Goal: Information Seeking & Learning: Learn about a topic

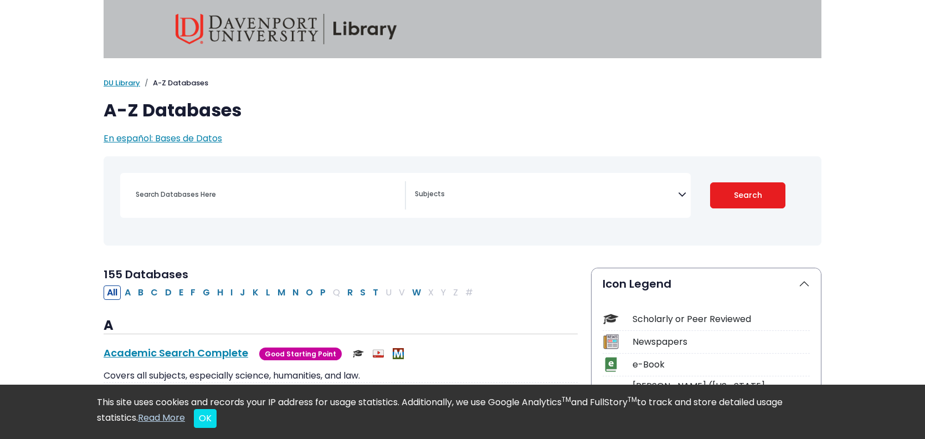
select select "Database Subject Filter"
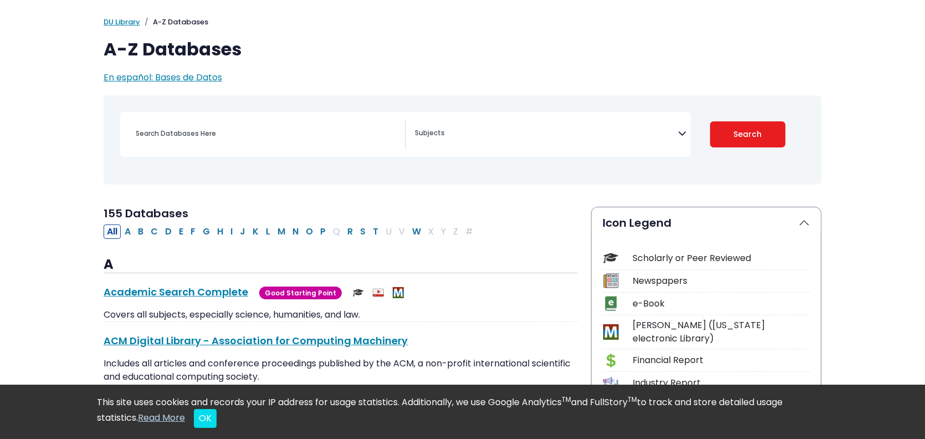
scroll to position [129, 0]
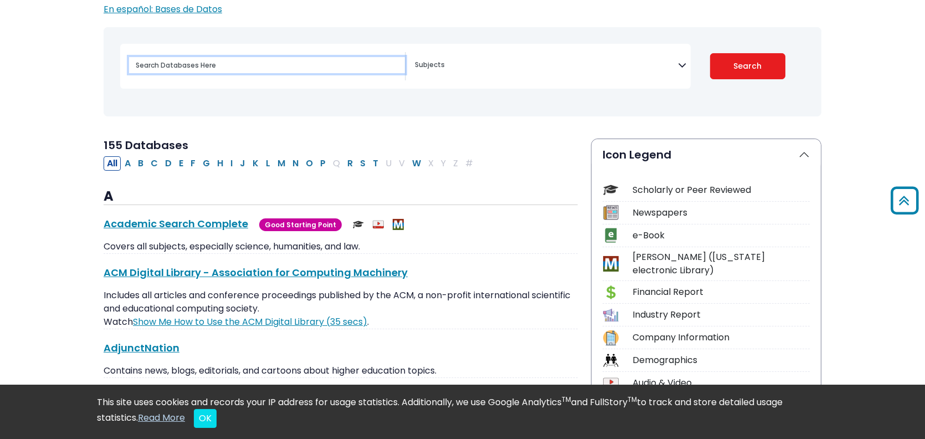
click at [202, 64] on input "Search database by title or keyword" at bounding box center [267, 65] width 276 height 16
type input "health"
click at [710, 53] on button "Search" at bounding box center [748, 66] width 76 height 26
select select "Database Subject Filter"
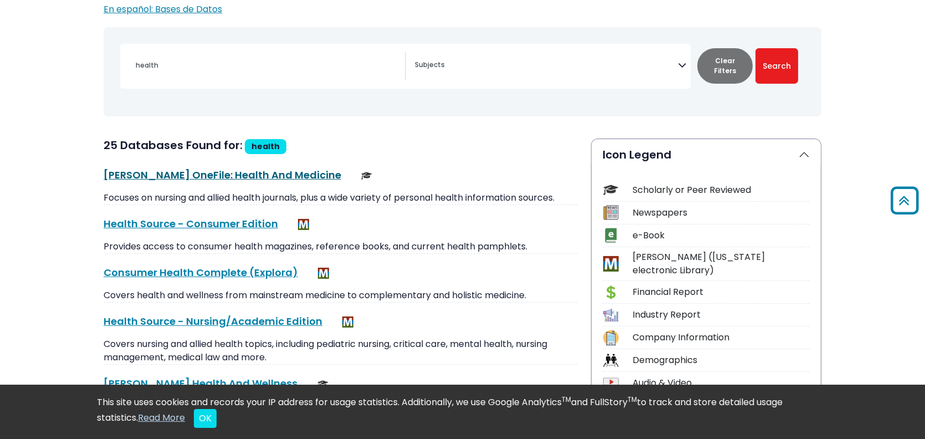
click at [213, 176] on link "Gale OneFile: Health And Medicine This link opens in a new window" at bounding box center [223, 175] width 238 height 14
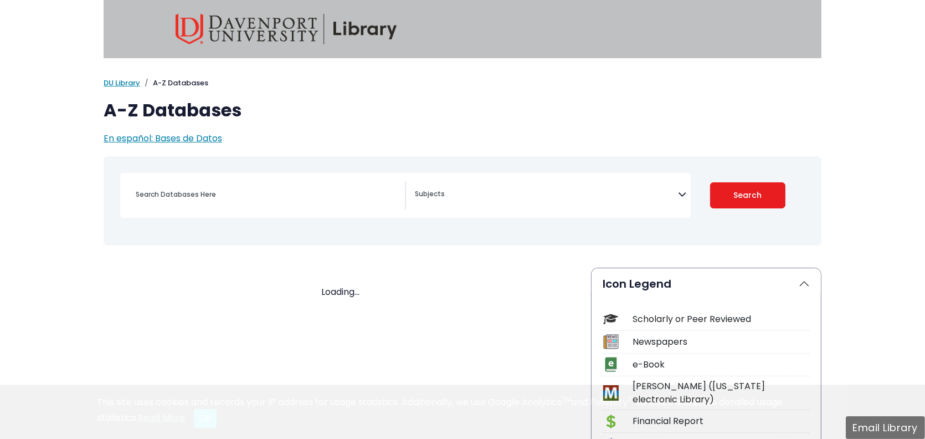
select select "Database Subject Filter"
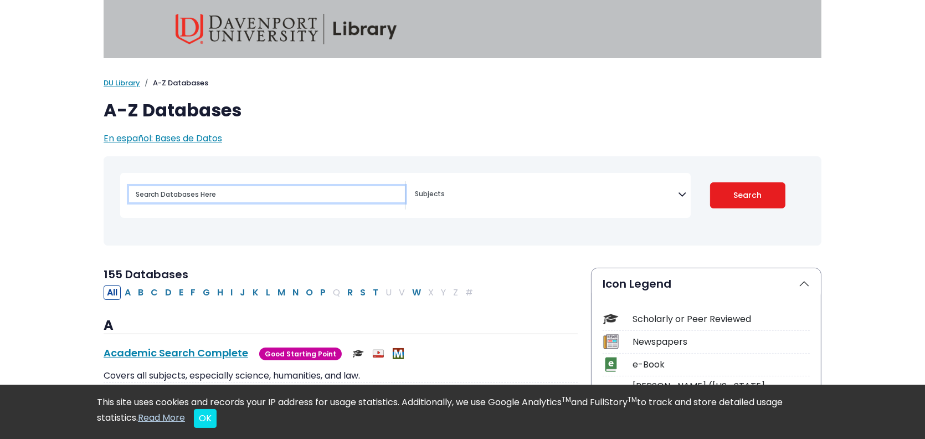
click at [185, 190] on input "Search database by title or keyword" at bounding box center [267, 194] width 276 height 16
type input "medical"
click at [710, 182] on button "Search" at bounding box center [748, 195] width 76 height 26
select select "Database Subject Filter"
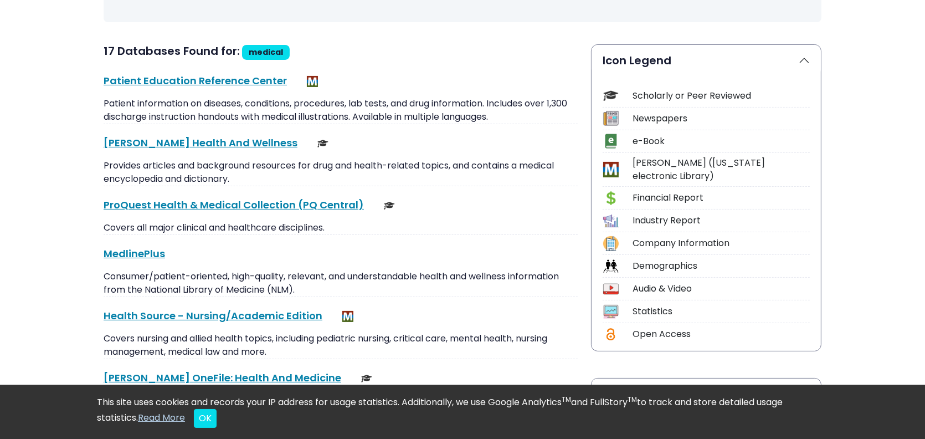
scroll to position [258, 0]
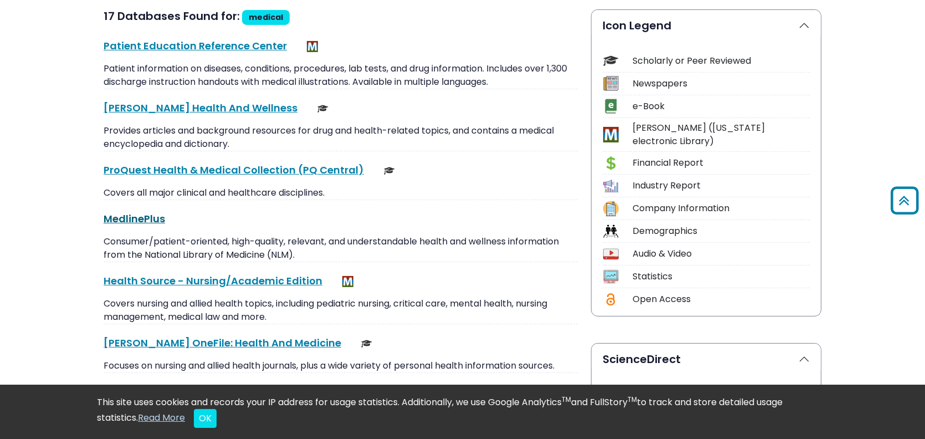
click at [142, 217] on link "MedlinePlus This link opens in a new window" at bounding box center [134, 219] width 61 height 14
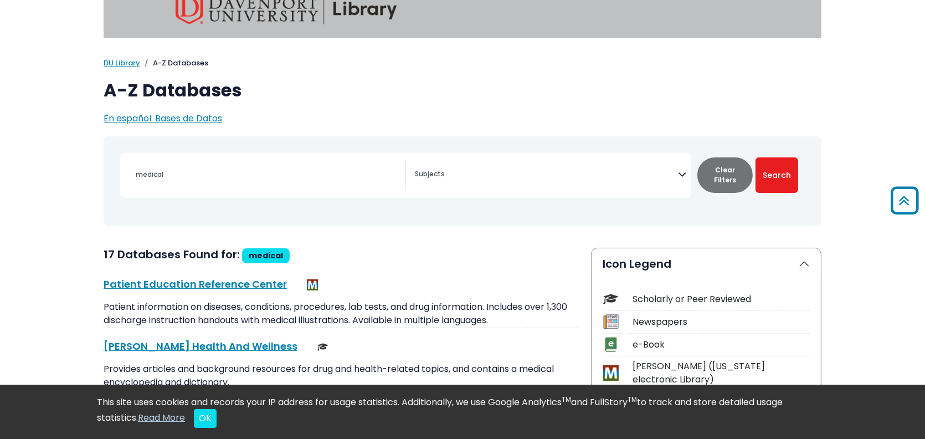
scroll to position [0, 0]
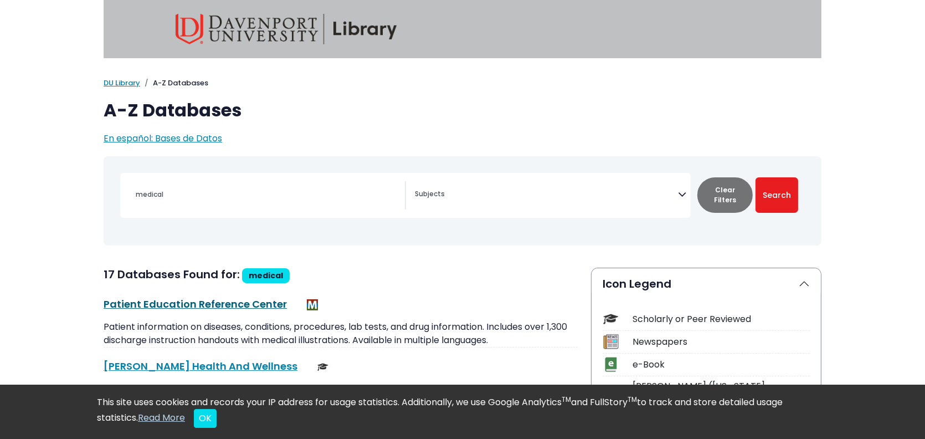
click at [166, 306] on link "[MEDICAL_DATA] Reference Center This link opens in a new window" at bounding box center [195, 304] width 183 height 14
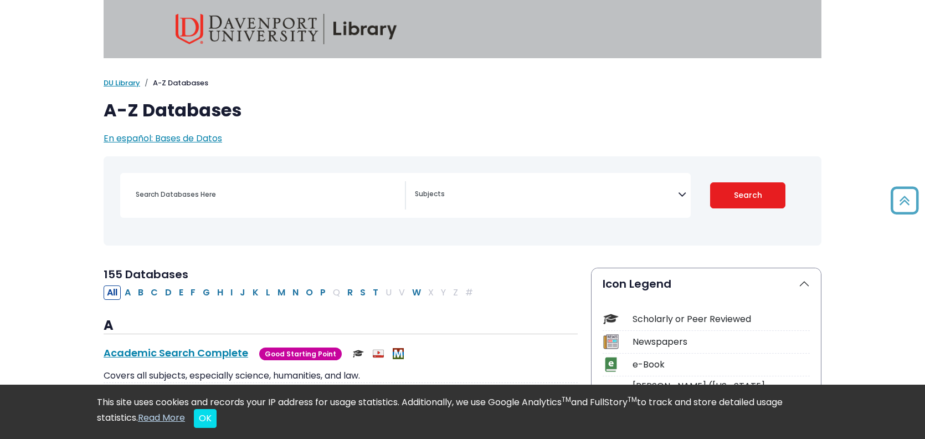
select select "Database Subject Filter"
click at [173, 184] on div "Search filters" at bounding box center [267, 194] width 276 height 27
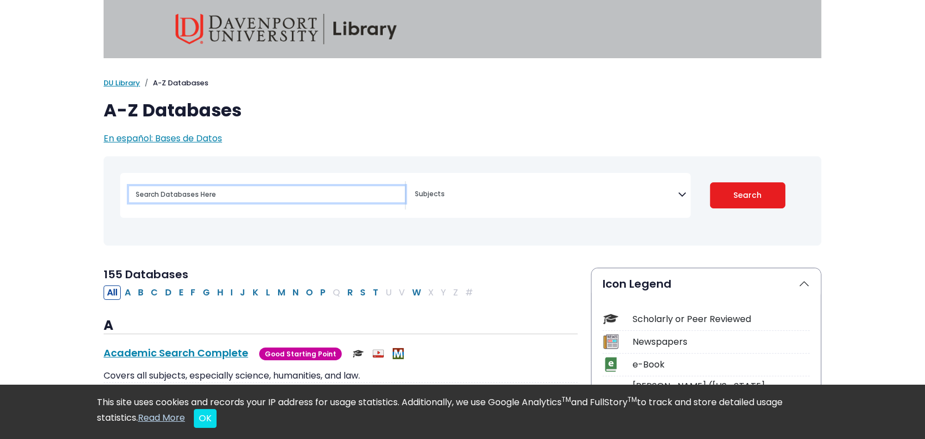
click at [157, 192] on input "Search database by title or keyword" at bounding box center [267, 194] width 276 height 16
type input "medical"
click at [710, 182] on button "Search" at bounding box center [748, 195] width 76 height 26
select select "Database Subject Filter"
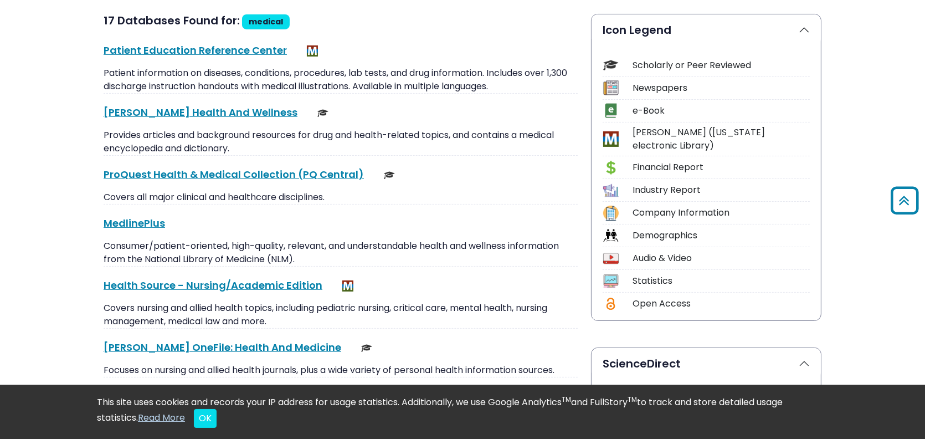
scroll to position [129, 0]
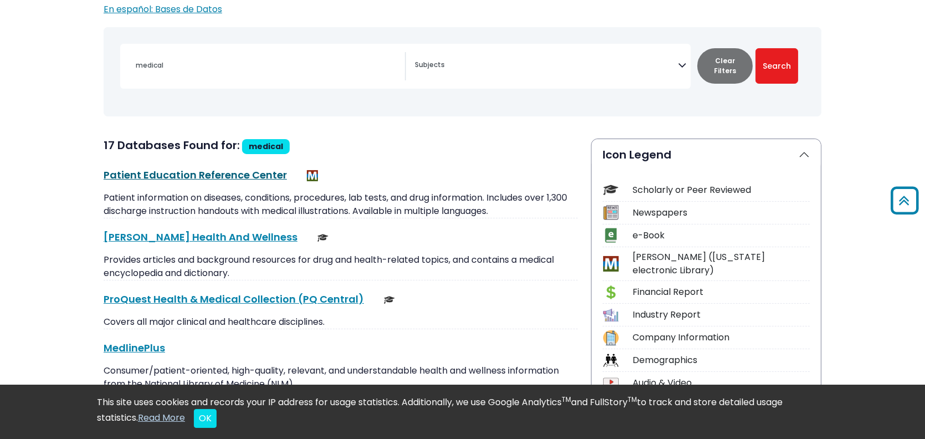
click at [209, 171] on link "[MEDICAL_DATA] Reference Center This link opens in a new window" at bounding box center [195, 175] width 183 height 14
